Goal: Transaction & Acquisition: Purchase product/service

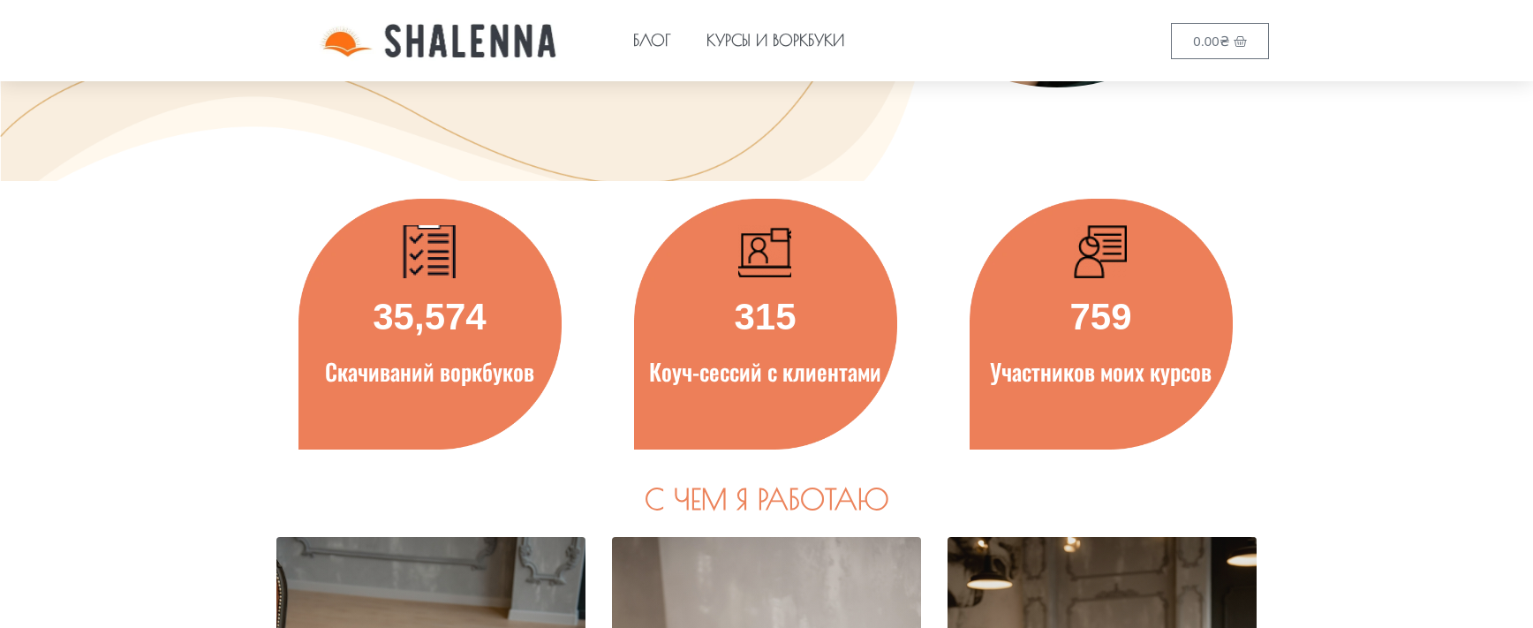
scroll to position [442, 0]
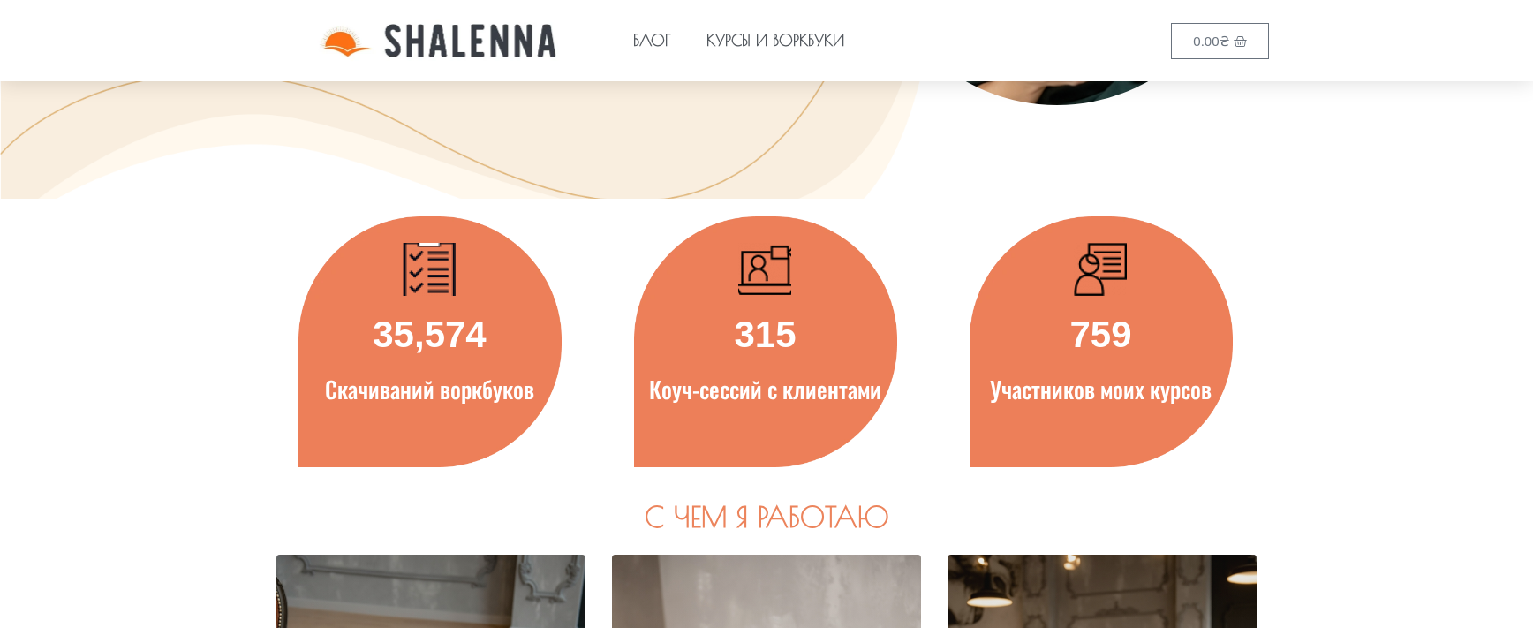
click at [361, 308] on e-page-transition at bounding box center [766, 314] width 1533 height 628
click at [412, 355] on e-page-transition at bounding box center [766, 314] width 1533 height 628
click at [438, 291] on e-page-transition at bounding box center [766, 314] width 1533 height 628
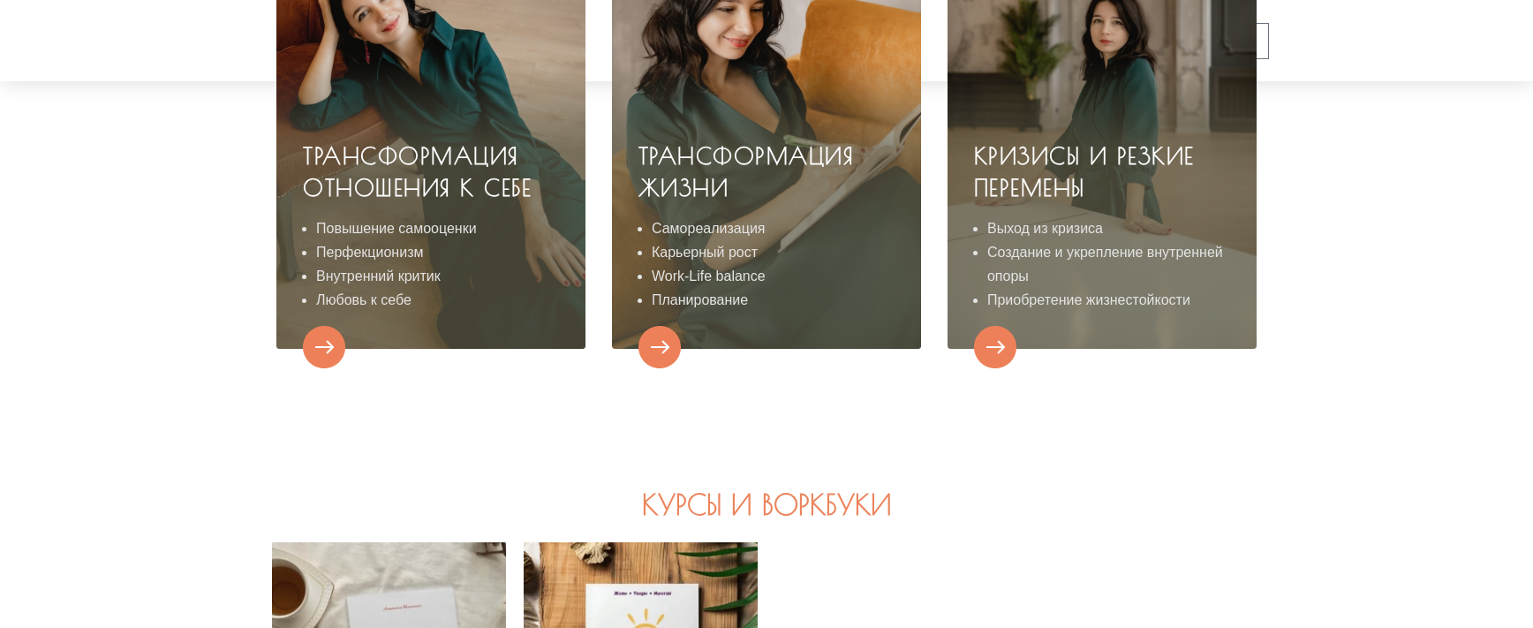
scroll to position [1590, 0]
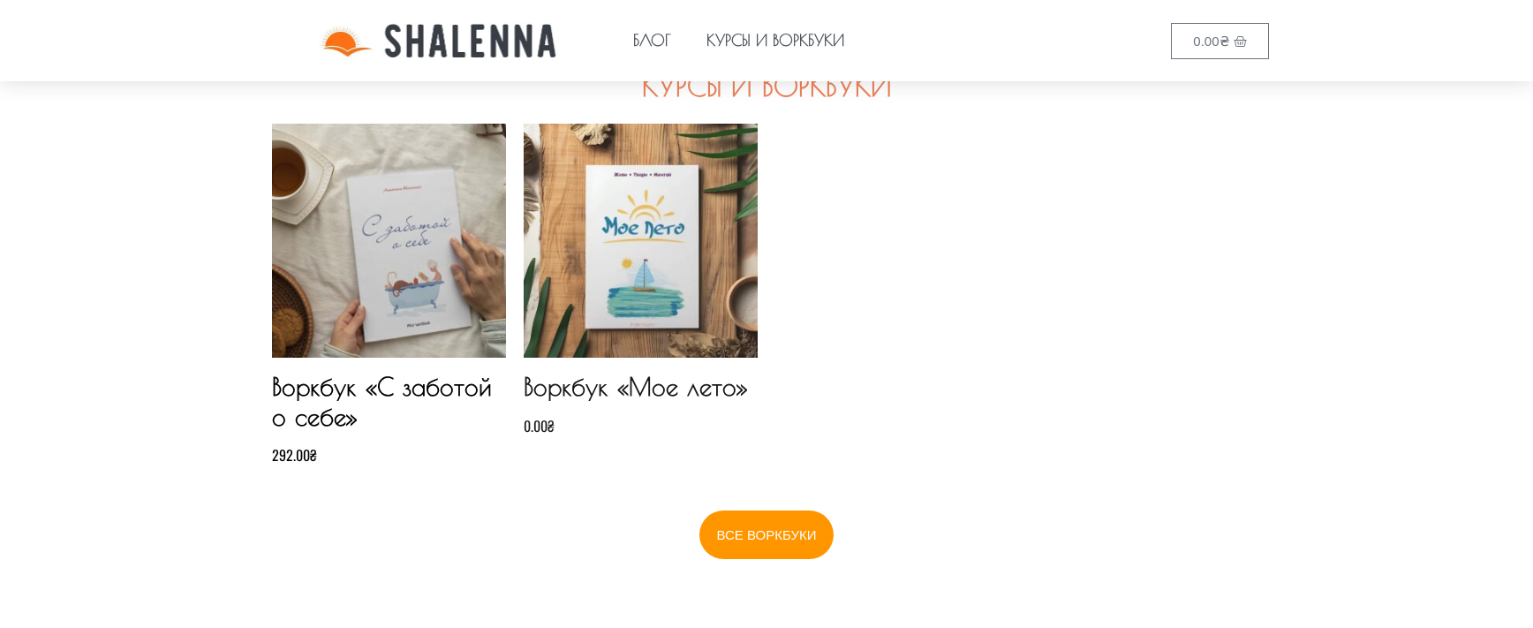
click at [608, 240] on img at bounding box center [641, 241] width 234 height 234
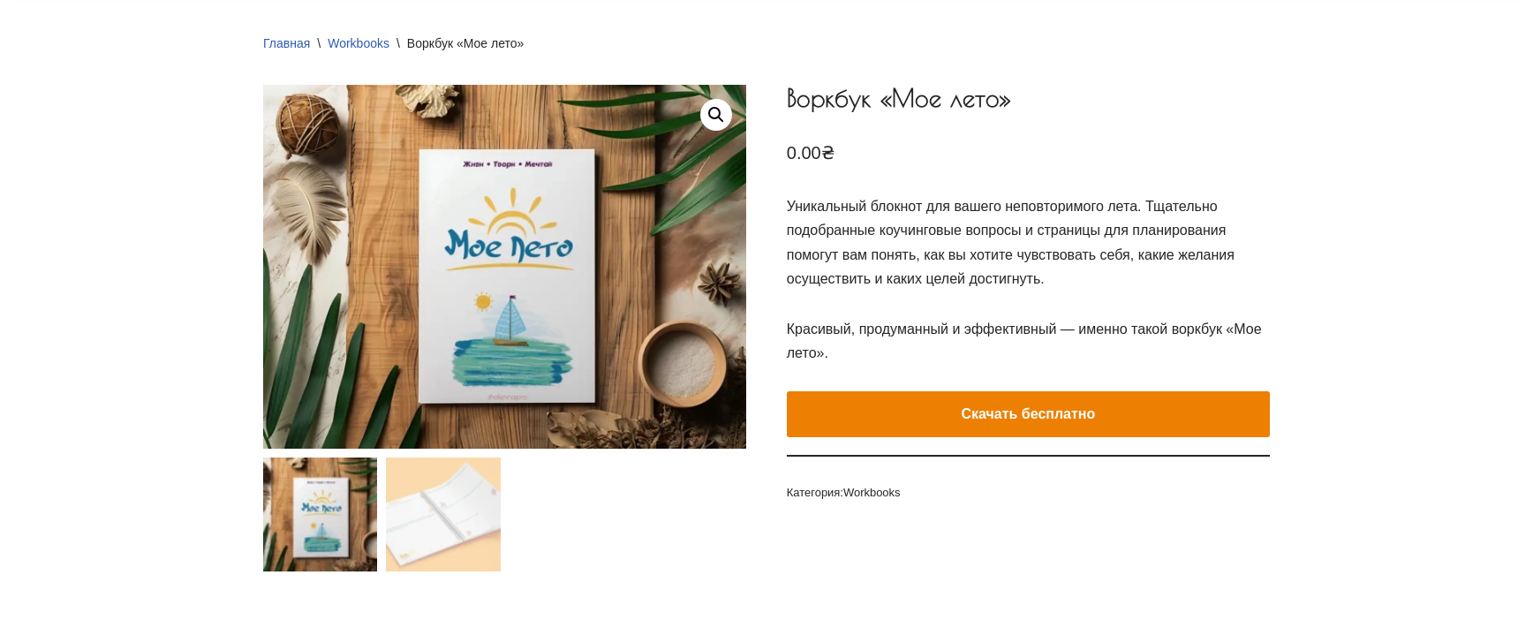
scroll to position [177, 0]
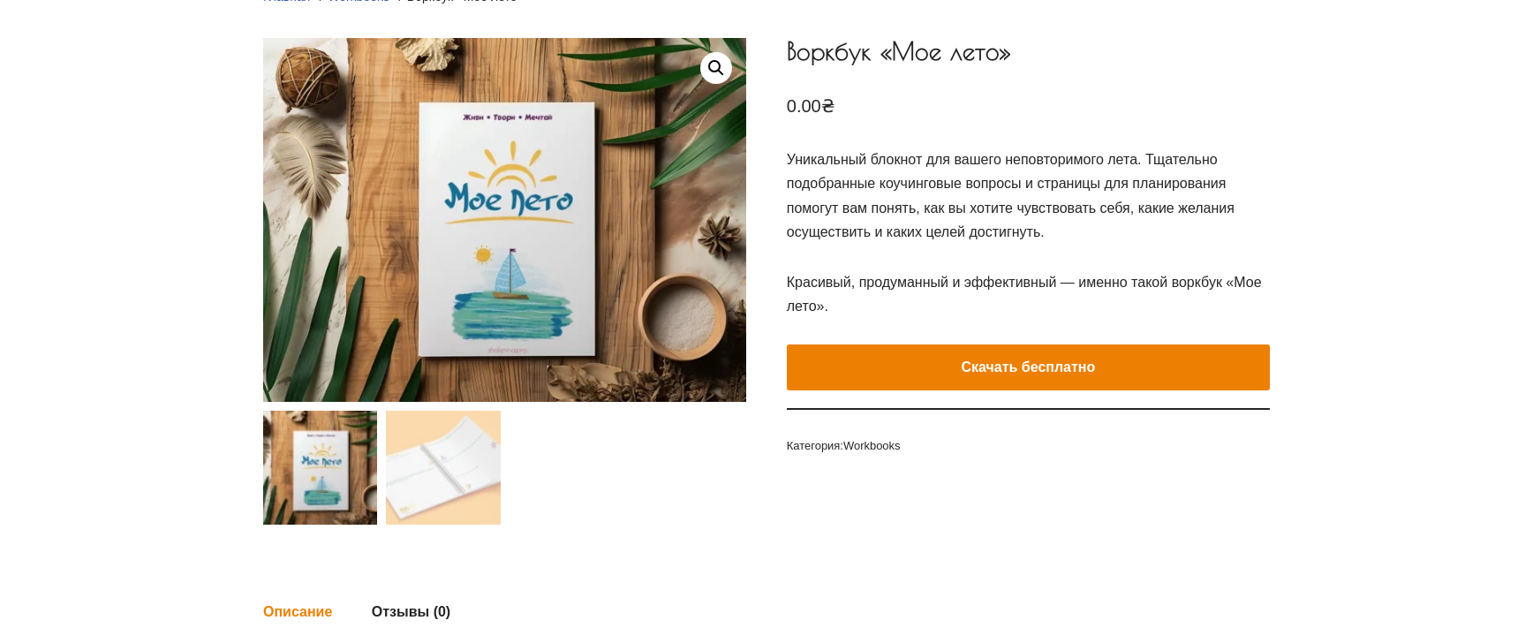
click at [1122, 372] on e-page-transition at bounding box center [766, 314] width 1533 height 628
click at [1064, 366] on e-page-transition at bounding box center [766, 314] width 1533 height 628
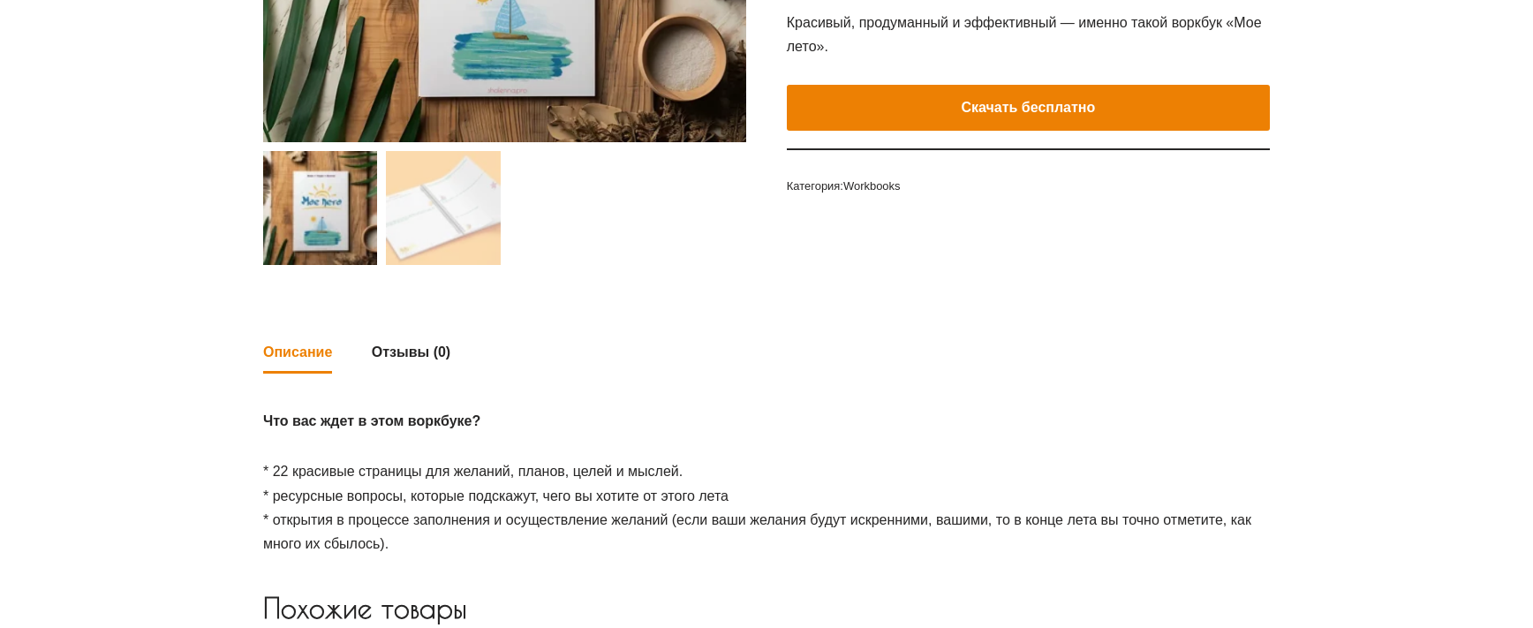
scroll to position [88, 0]
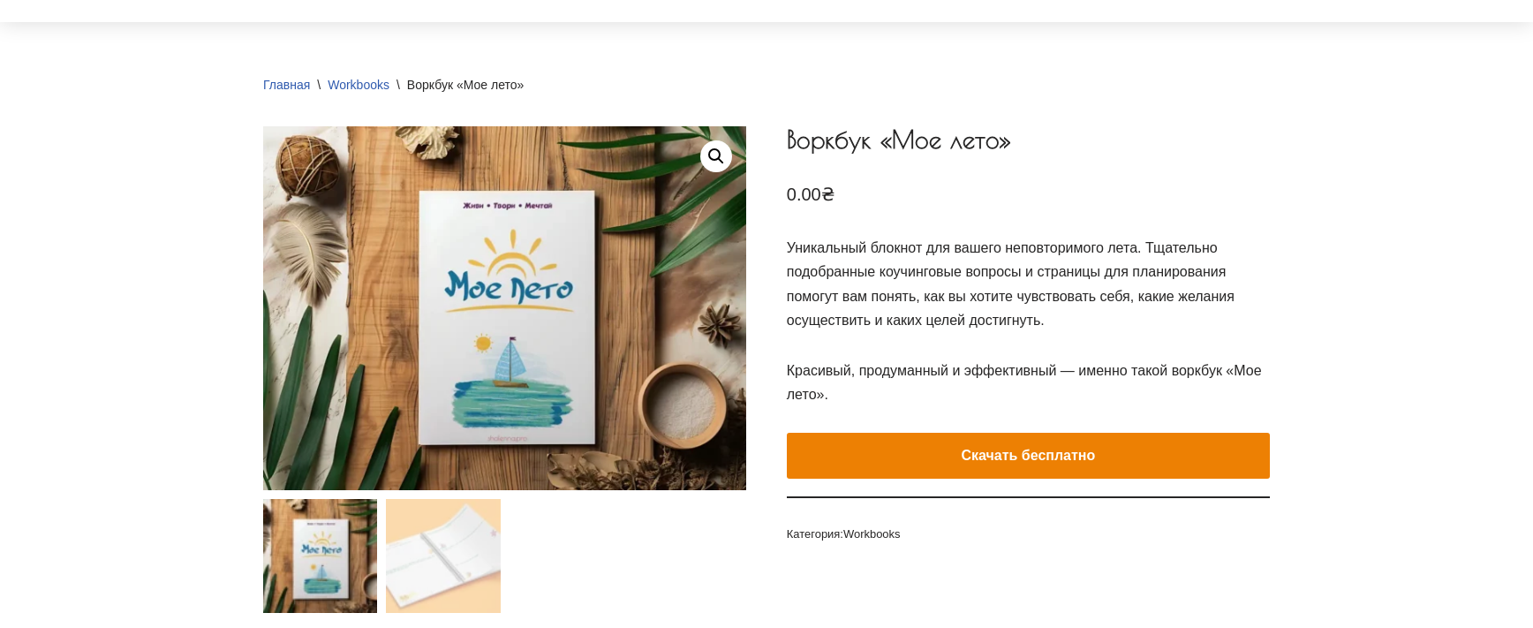
click at [1039, 439] on e-page-transition at bounding box center [766, 314] width 1533 height 628
click at [1047, 455] on e-page-transition at bounding box center [766, 314] width 1533 height 628
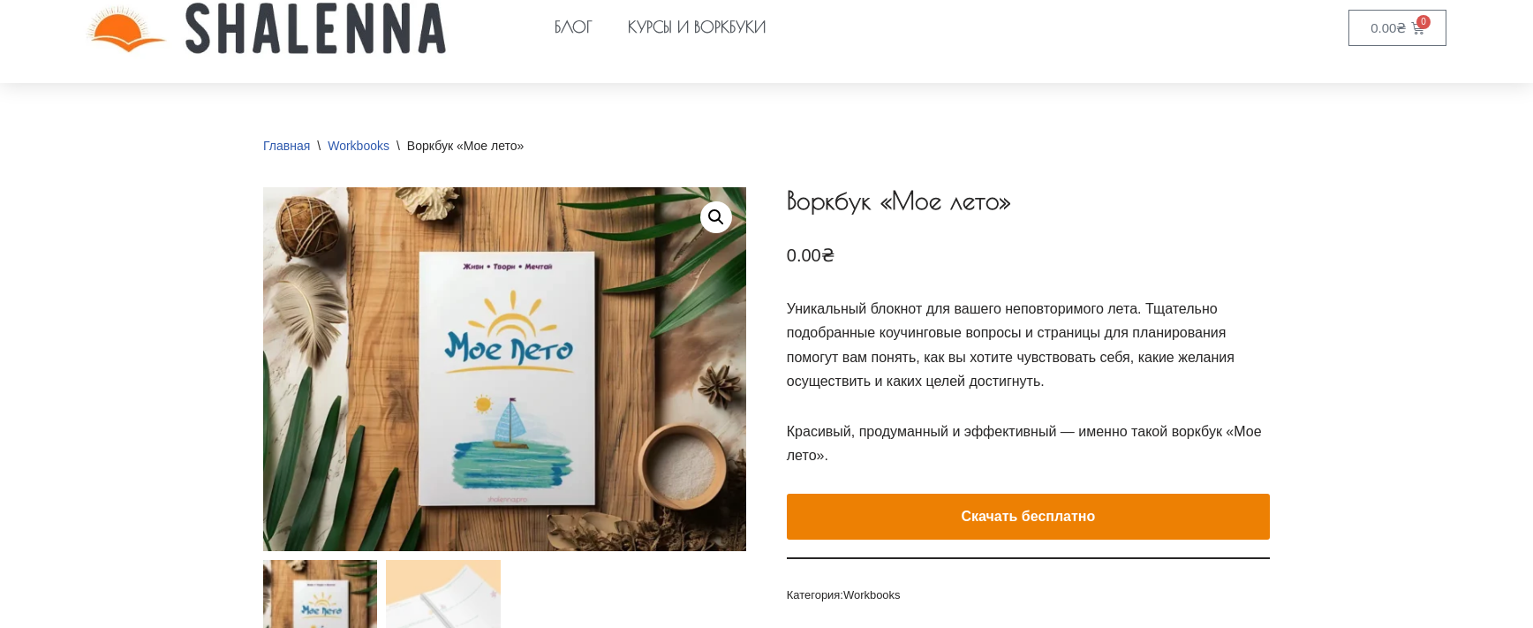
scroll to position [0, 0]
